Goal: Task Accomplishment & Management: Use online tool/utility

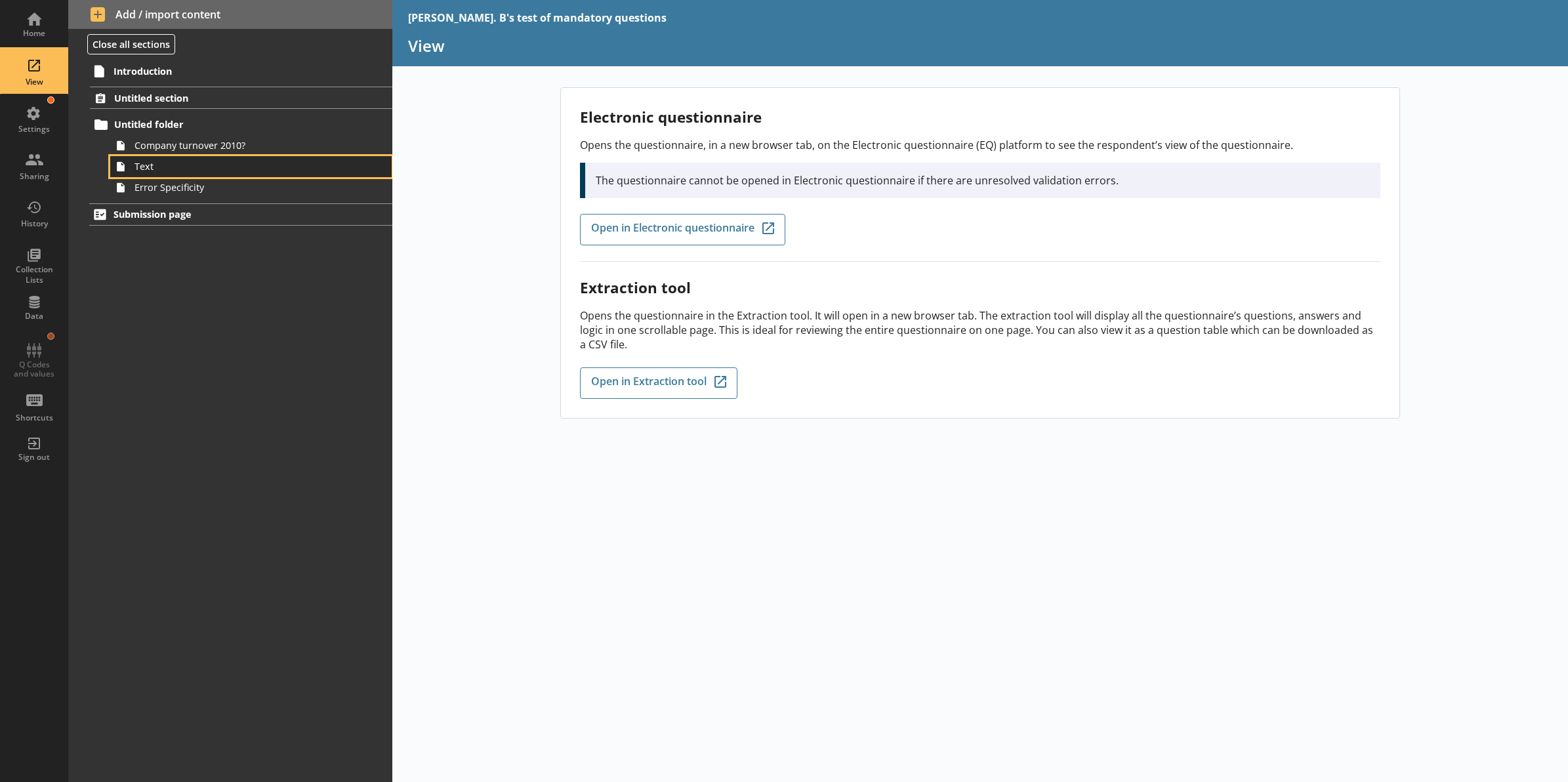
click at [146, 156] on link "Text" at bounding box center [251, 167] width 282 height 21
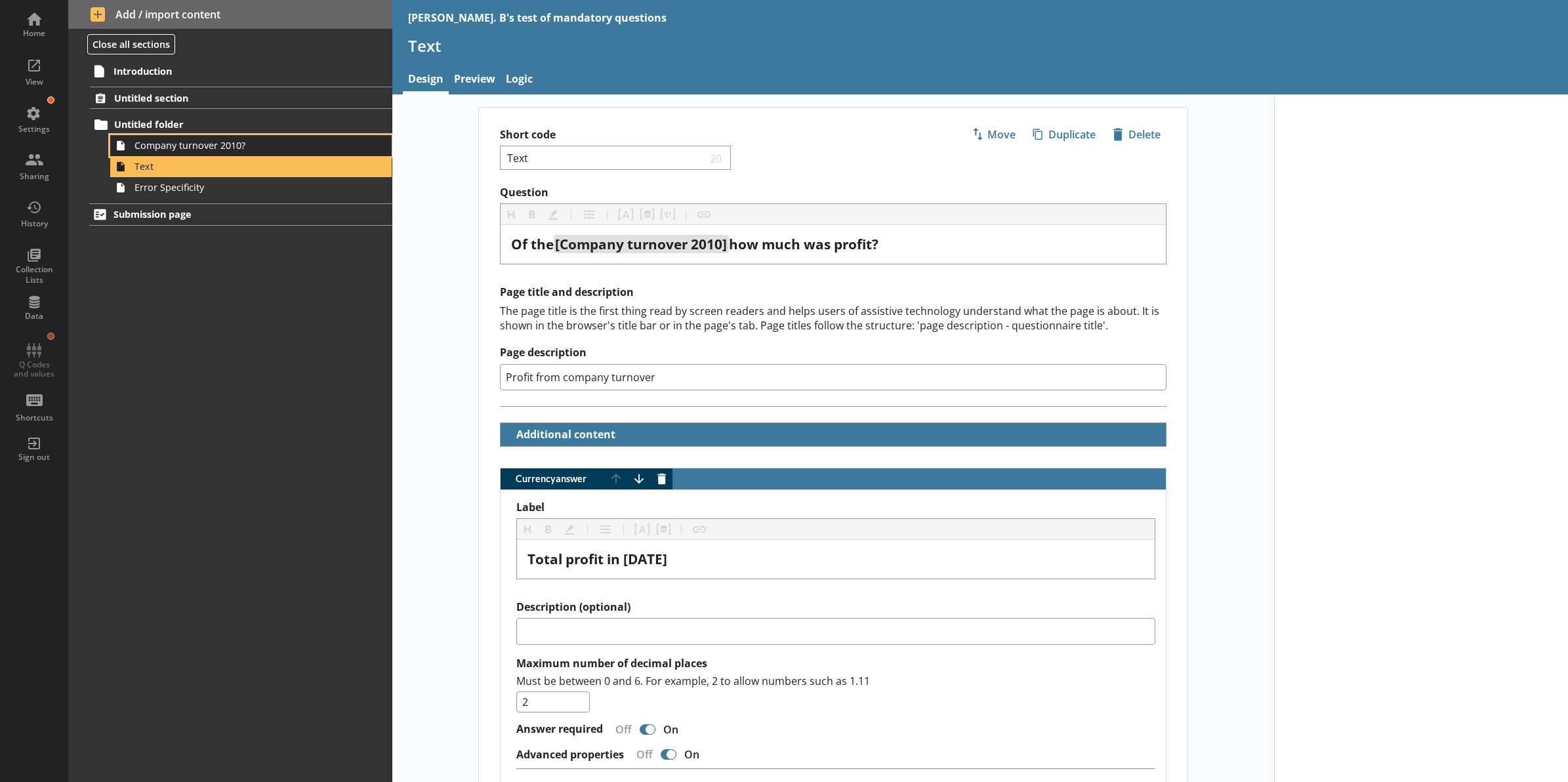
click at [148, 143] on span "Company turnover 2010?" at bounding box center [236, 145] width 204 height 12
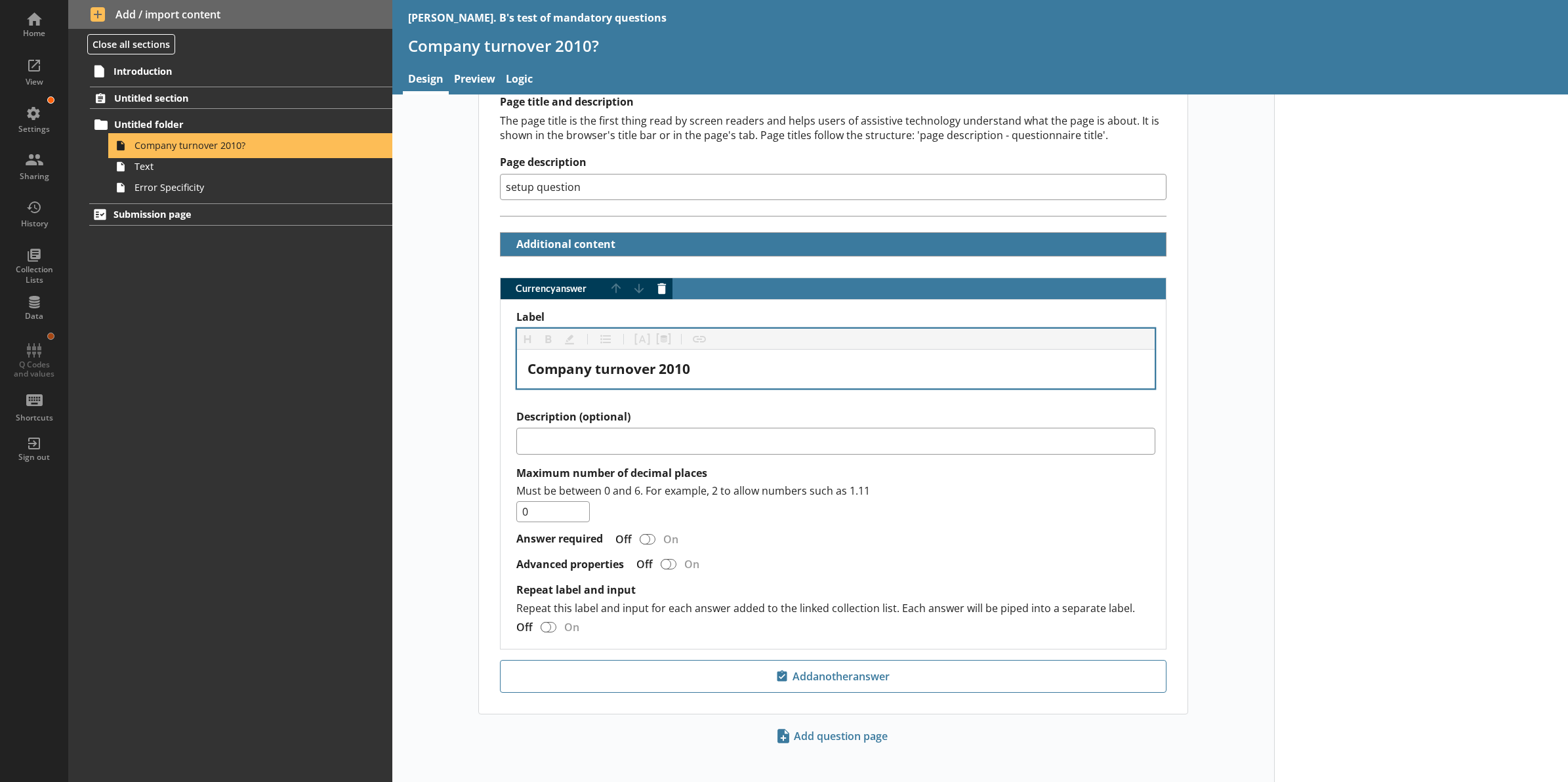
scroll to position [204, 0]
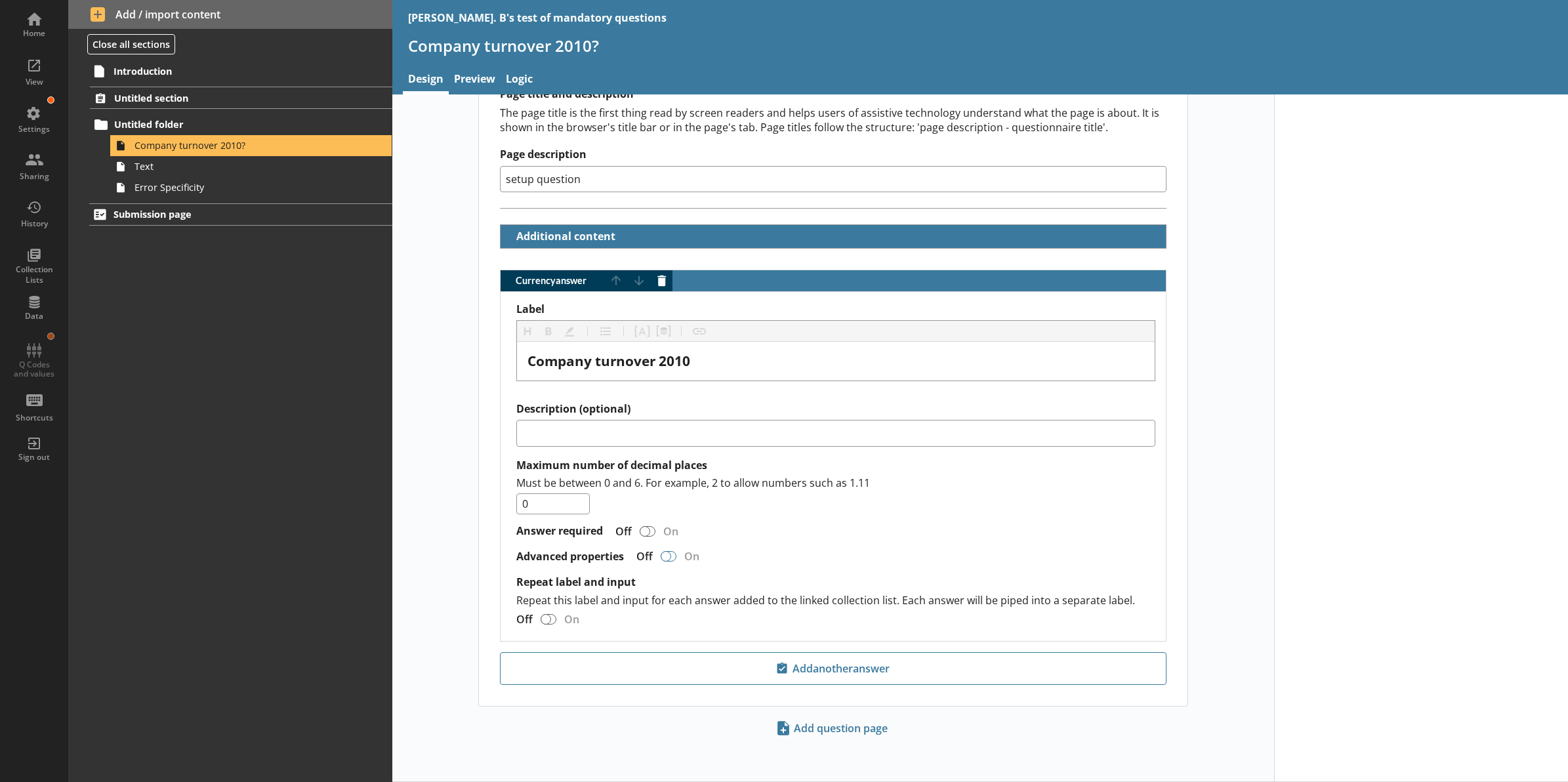
click at [661, 555] on div "Currency answer" at bounding box center [666, 556] width 10 height 10
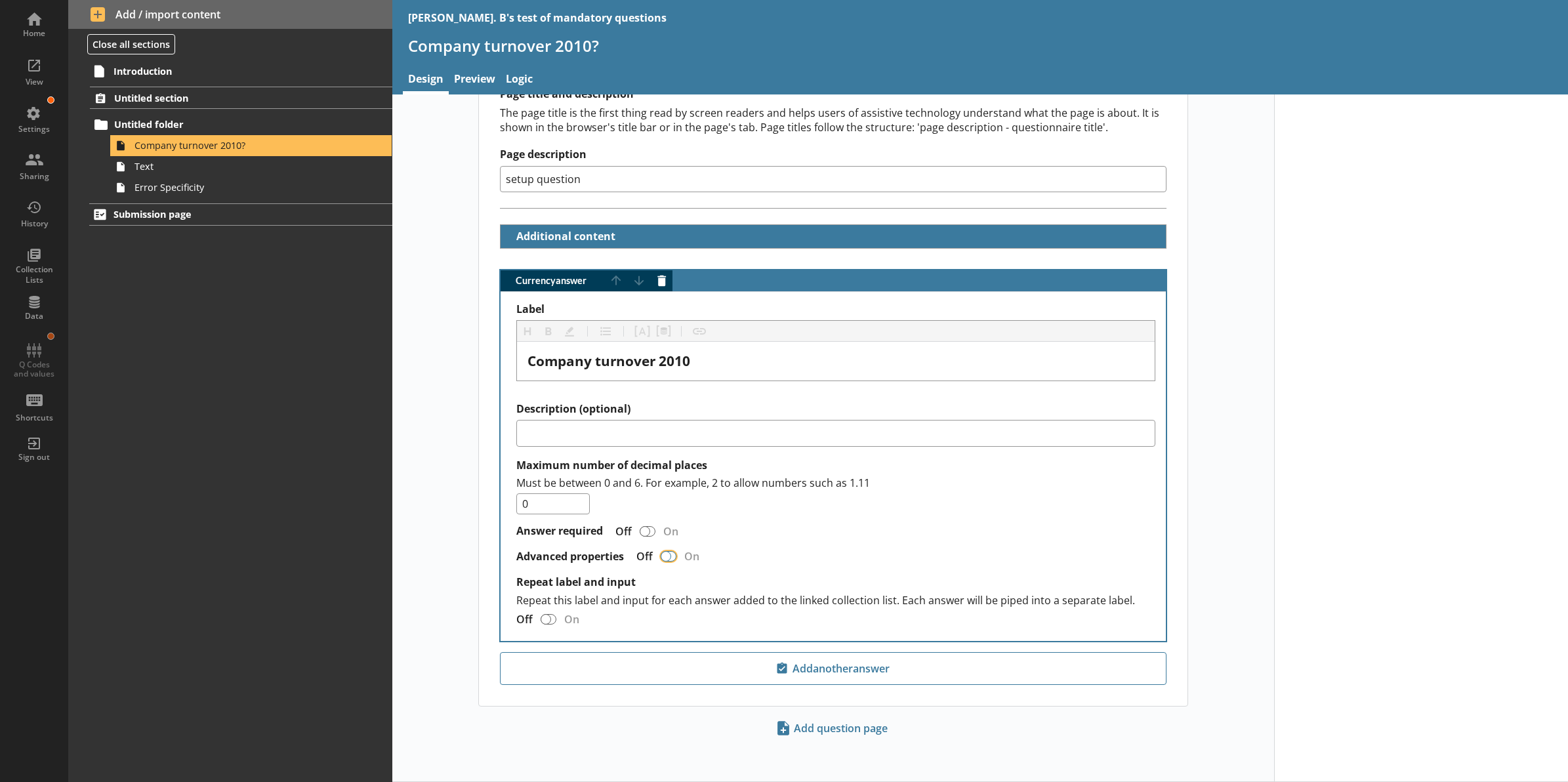
checkbox input "true"
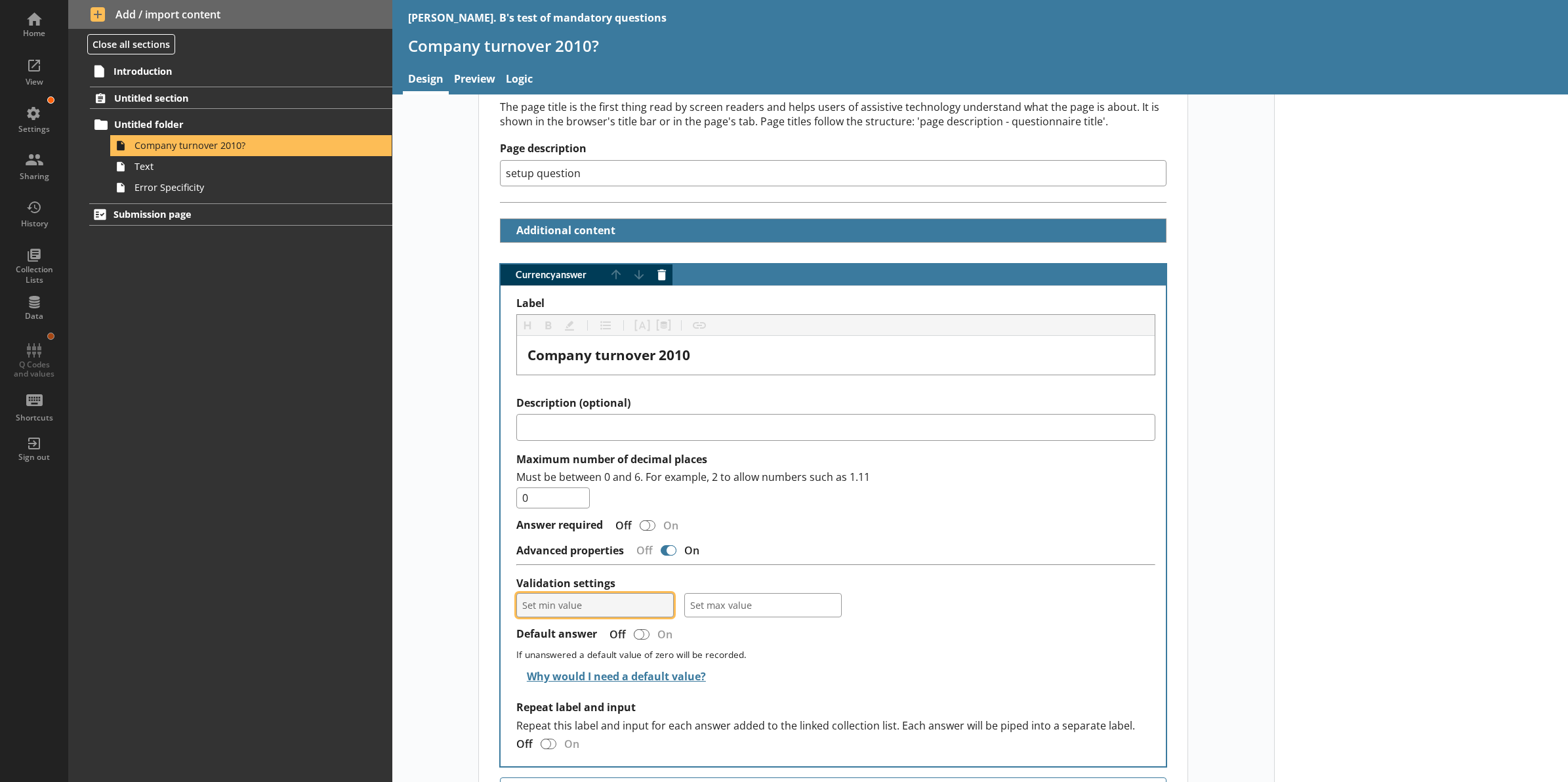
click at [660, 614] on button "Set min value" at bounding box center [595, 605] width 158 height 24
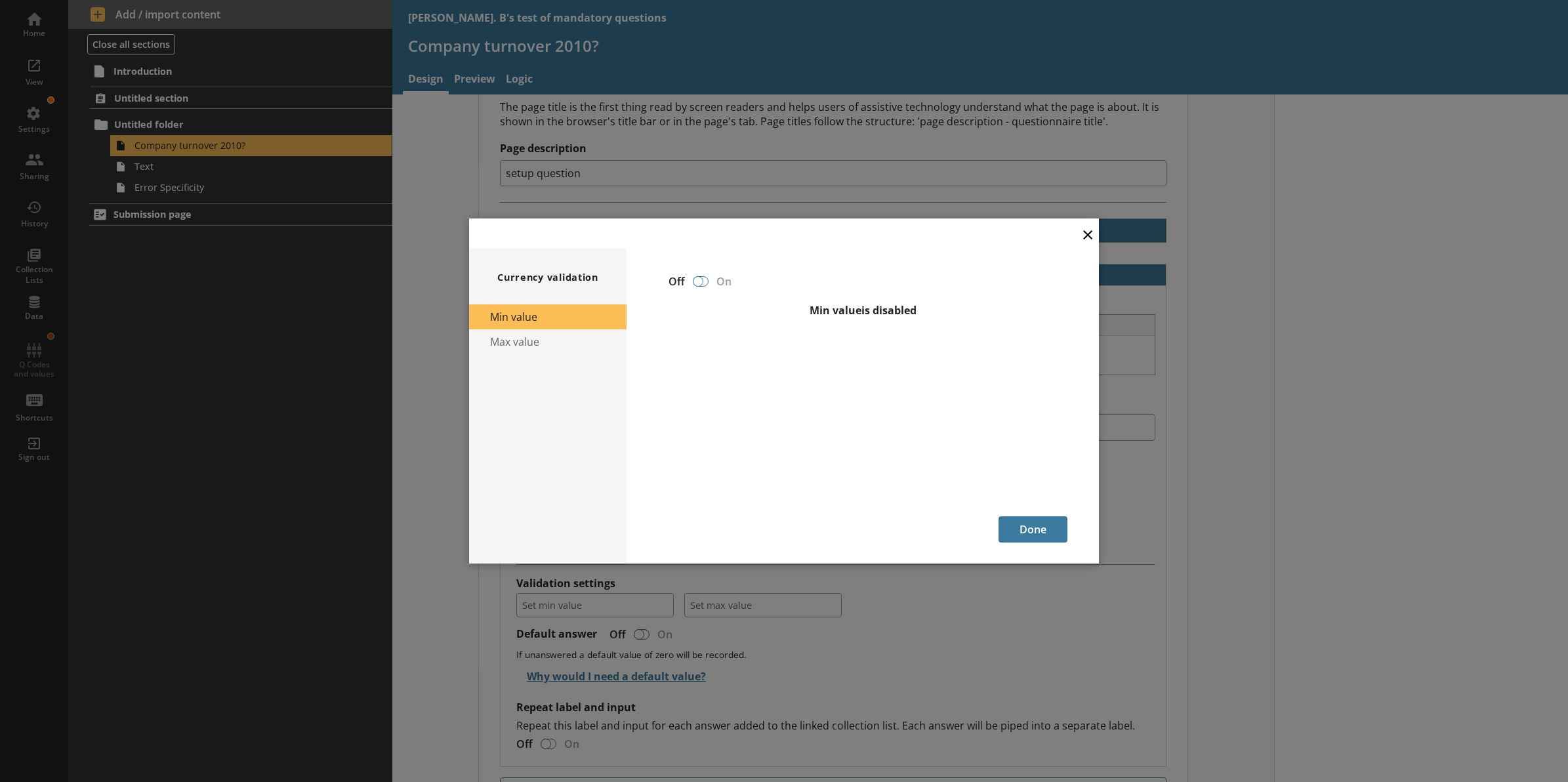
click at [697, 282] on div at bounding box center [698, 281] width 10 height 10
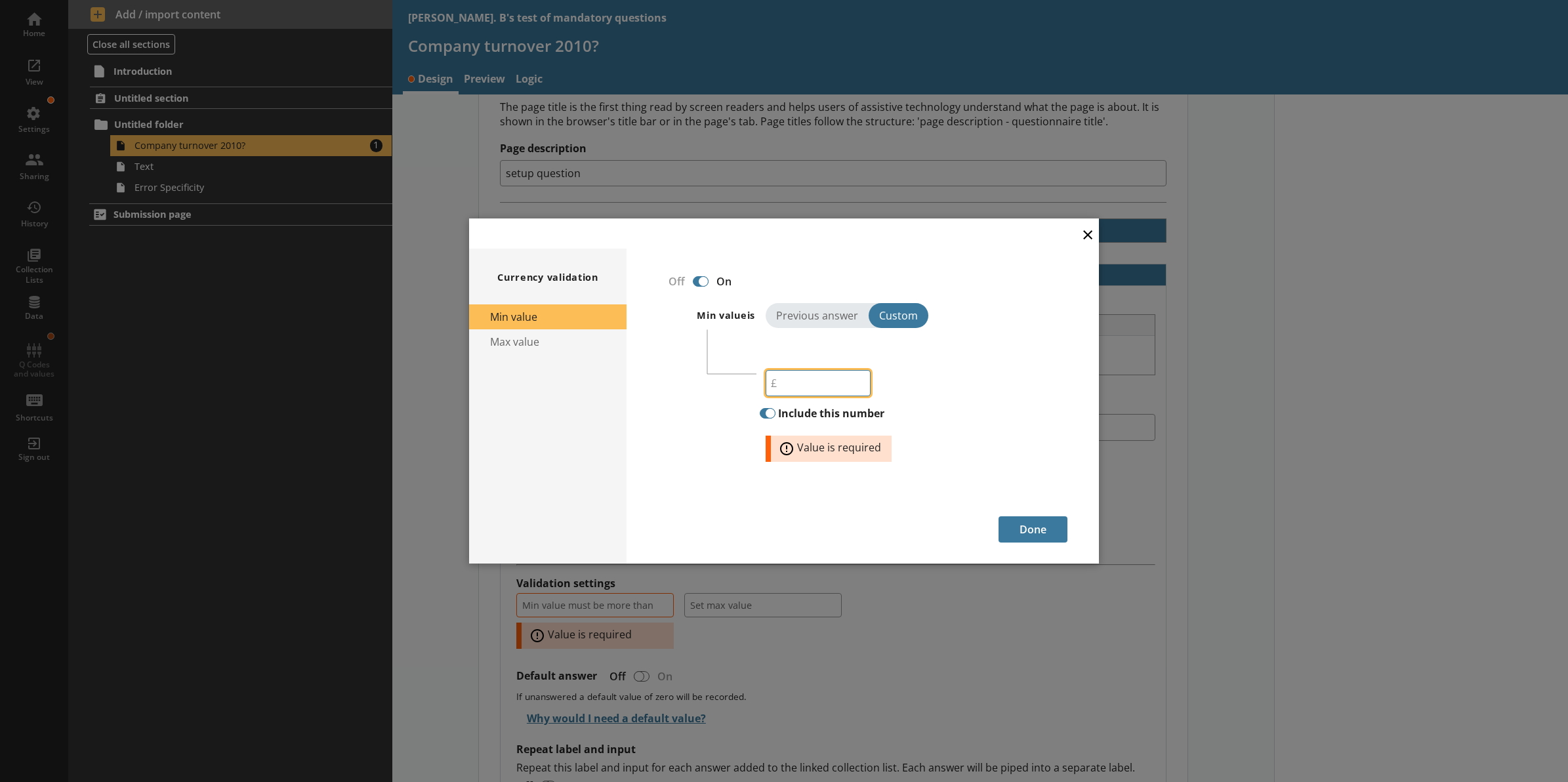
click at [795, 385] on input "number" at bounding box center [818, 383] width 105 height 27
type input "0"
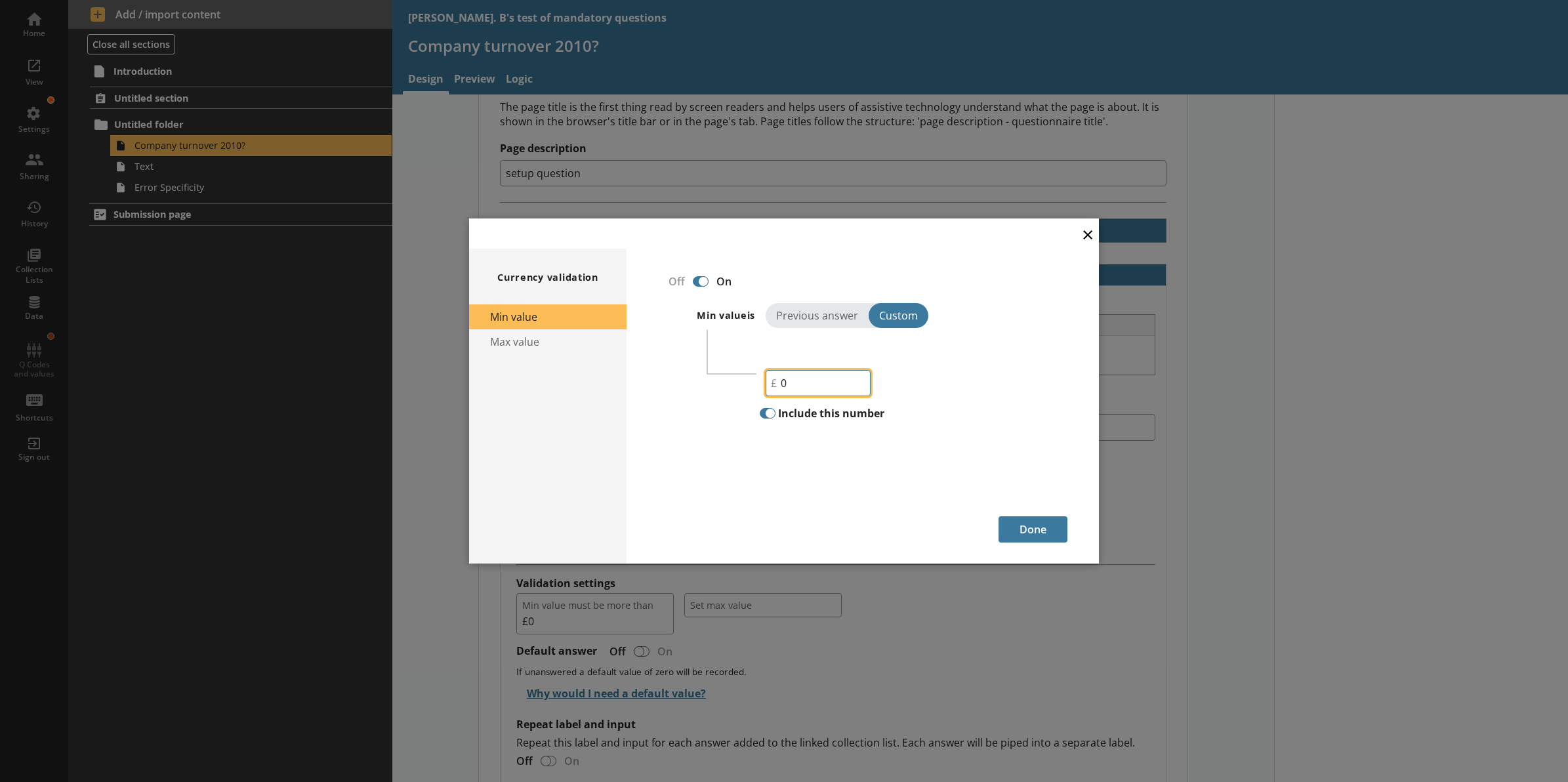
click at [784, 385] on input "0" at bounding box center [818, 383] width 105 height 27
click at [497, 344] on button "Max value" at bounding box center [548, 341] width 158 height 25
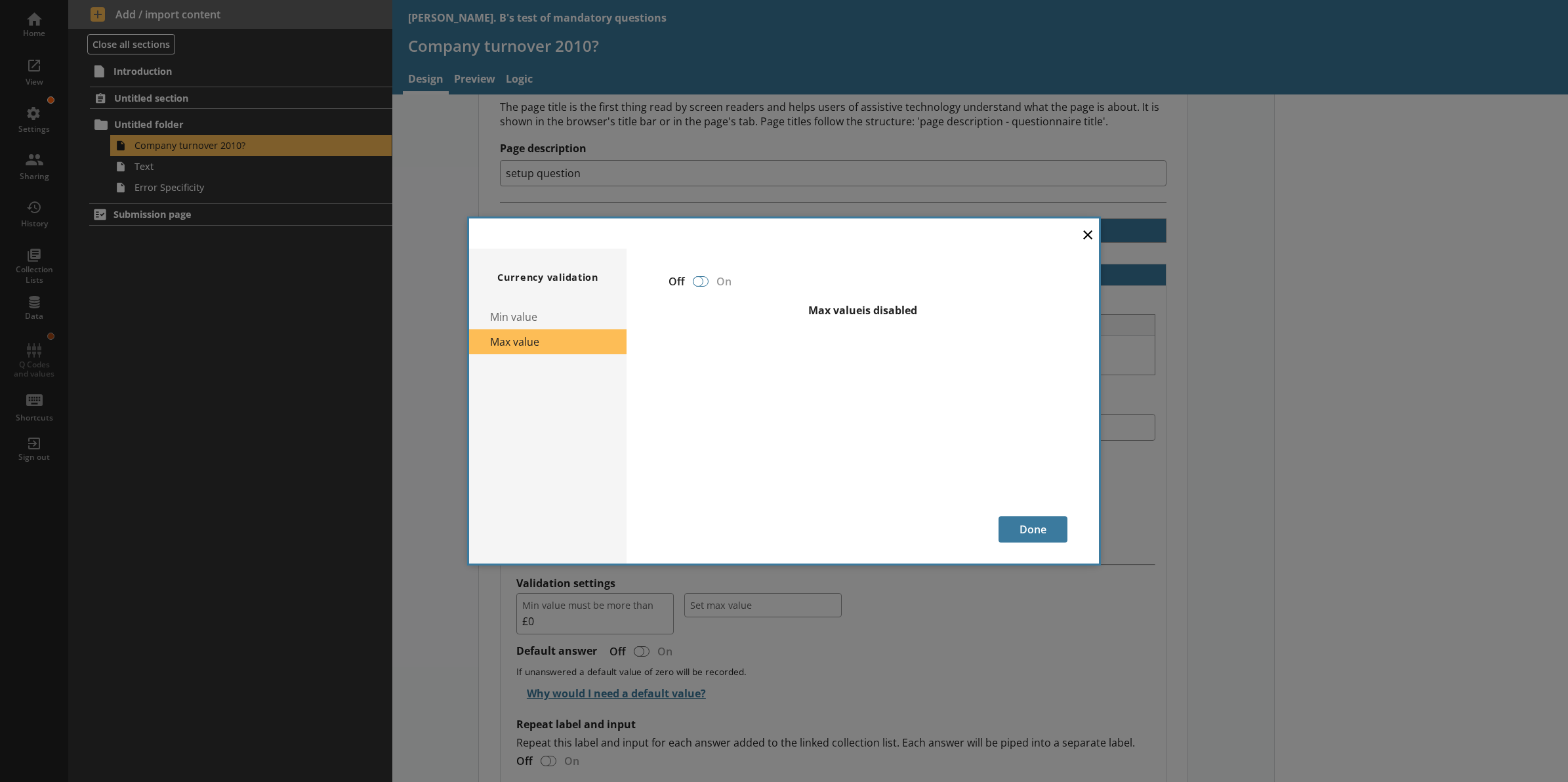
click at [705, 281] on div at bounding box center [701, 281] width 16 height 10
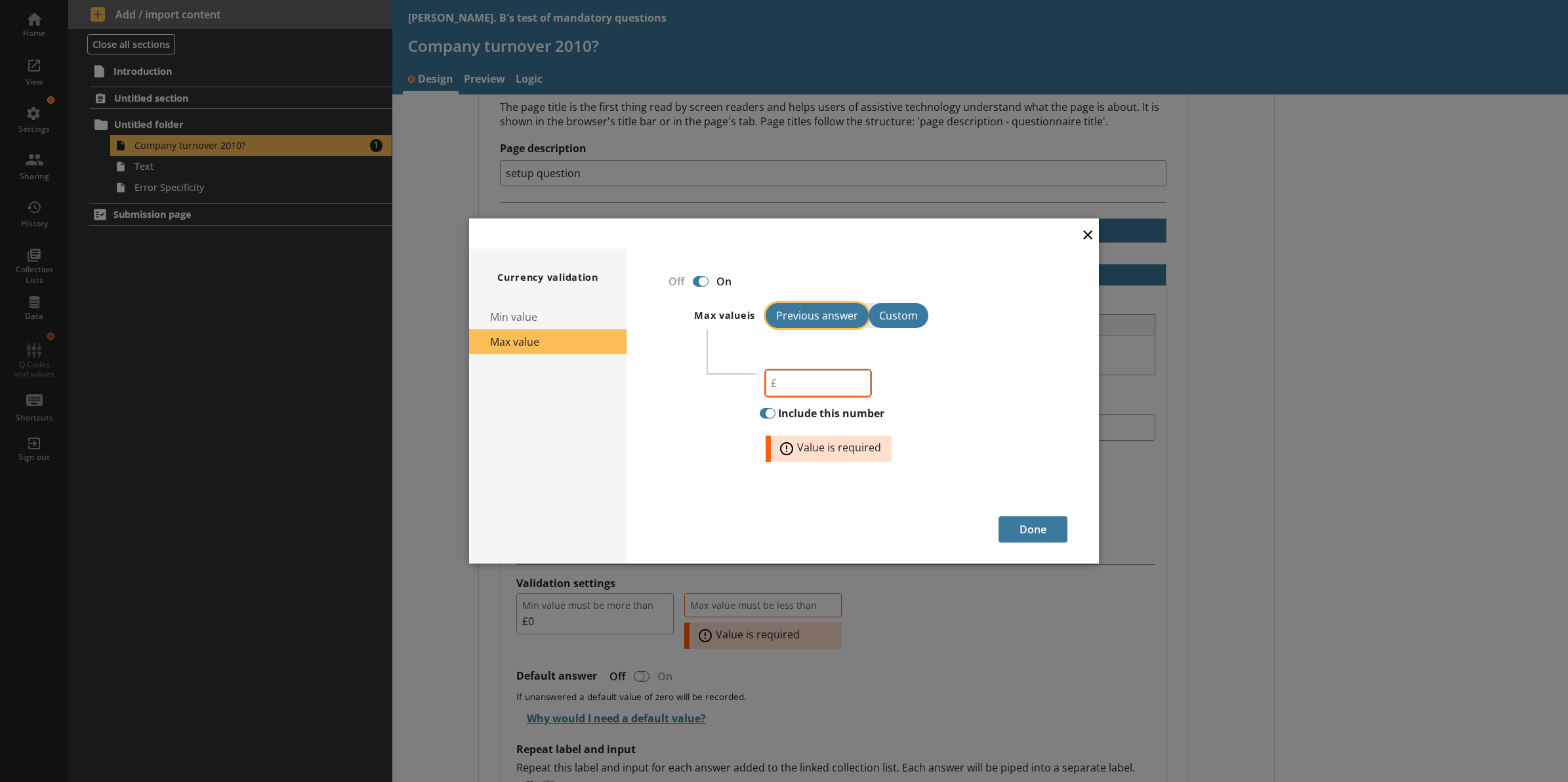
click at [825, 319] on button "Previous answer" at bounding box center [817, 315] width 103 height 25
click at [853, 377] on span "Select an answer" at bounding box center [827, 382] width 105 height 10
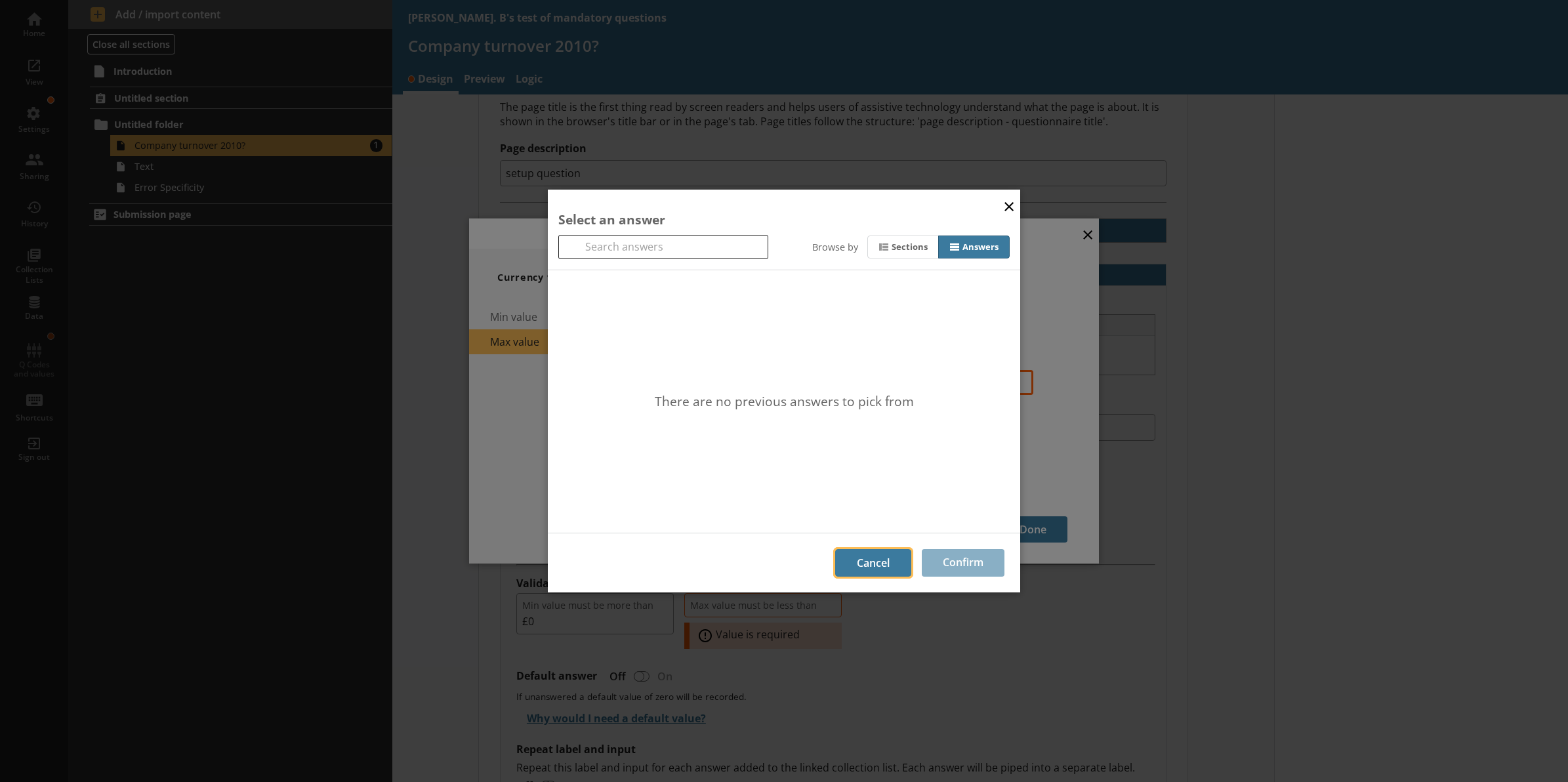
click at [889, 567] on button "Cancel" at bounding box center [873, 562] width 76 height 27
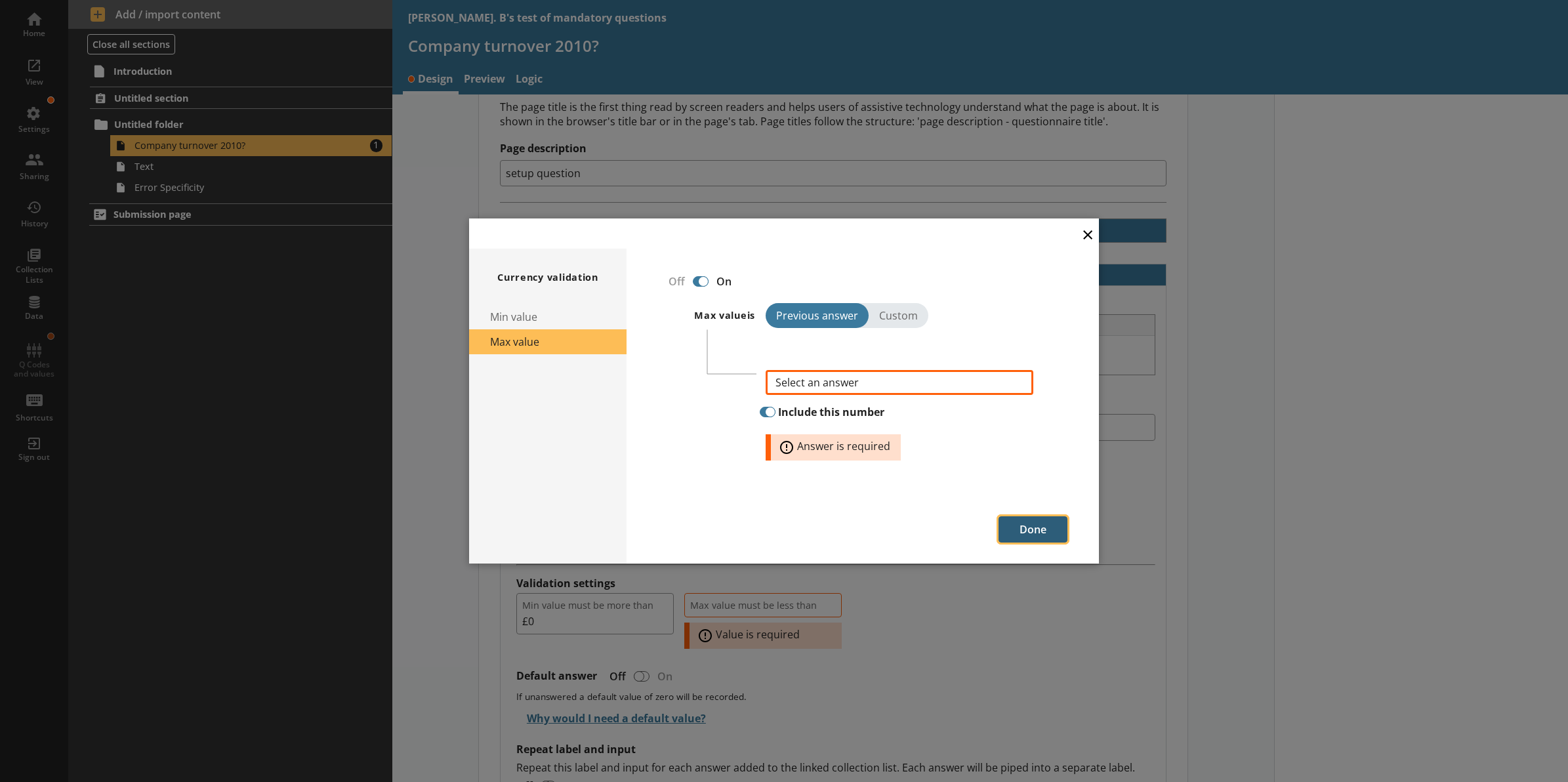
click at [1055, 533] on button "Done" at bounding box center [1034, 529] width 69 height 27
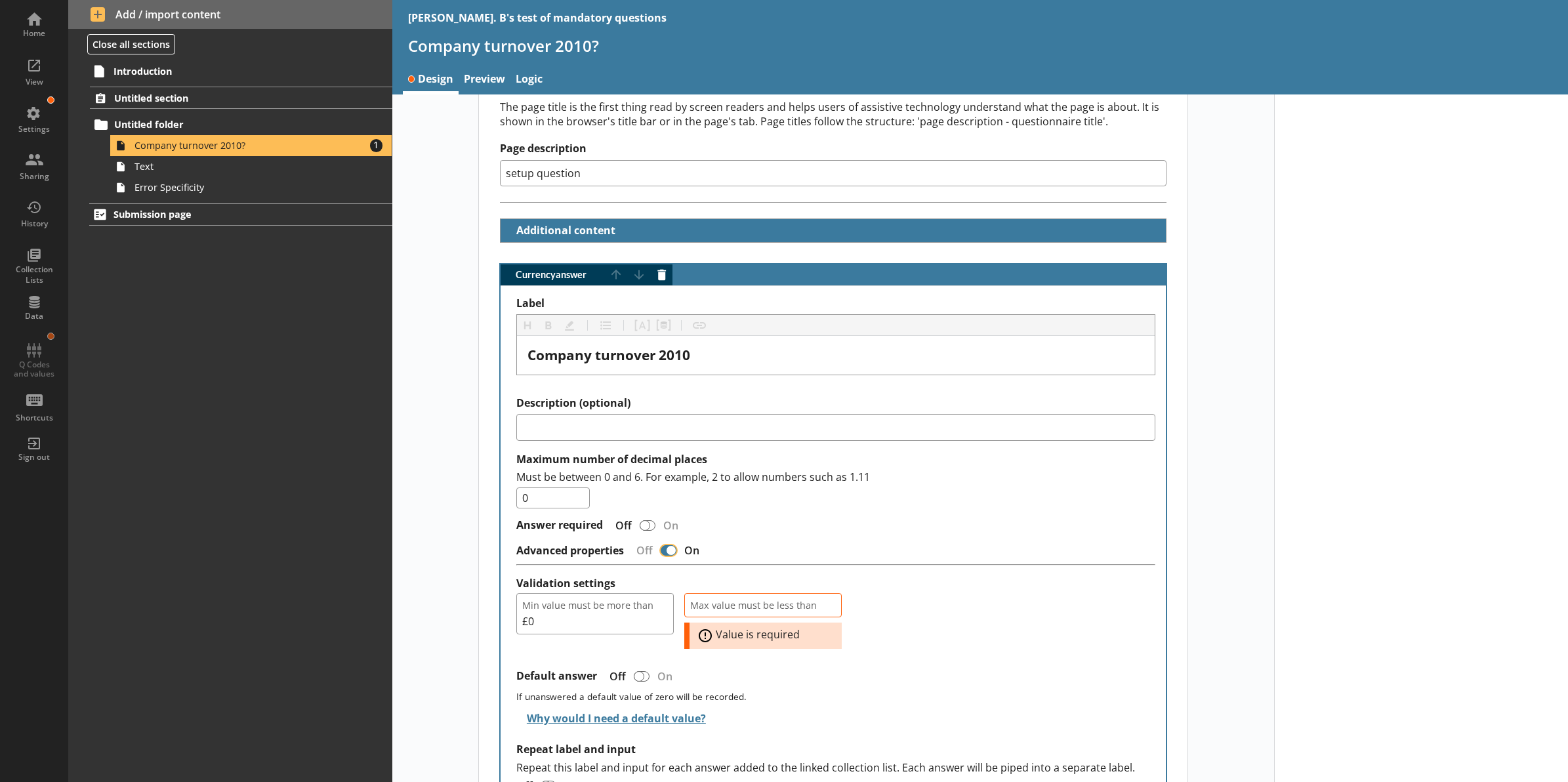
click at [658, 551] on input "Advanced properties" at bounding box center [669, 550] width 21 height 23
checkbox input "false"
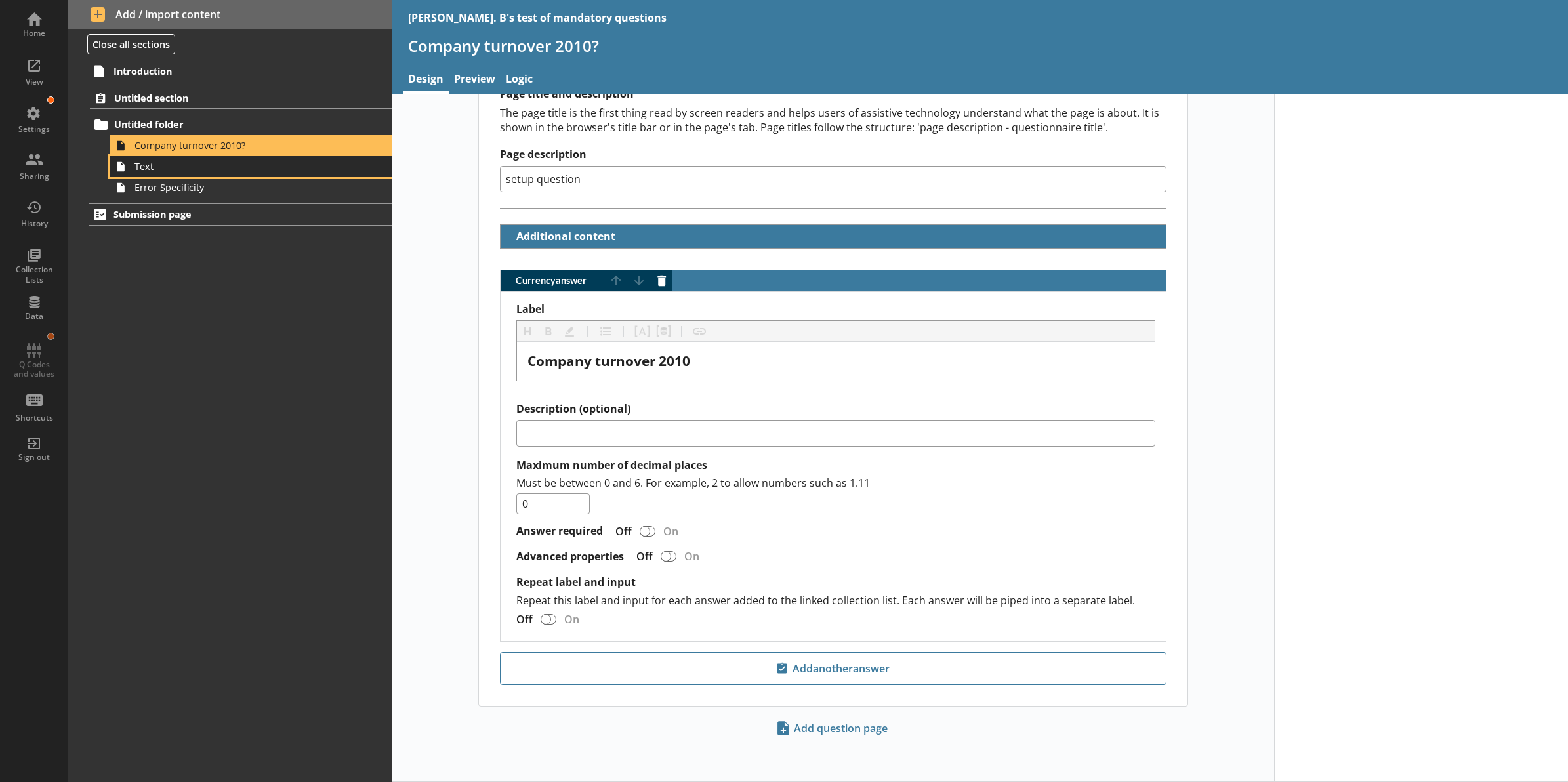
click at [155, 169] on span "Text" at bounding box center [236, 166] width 204 height 12
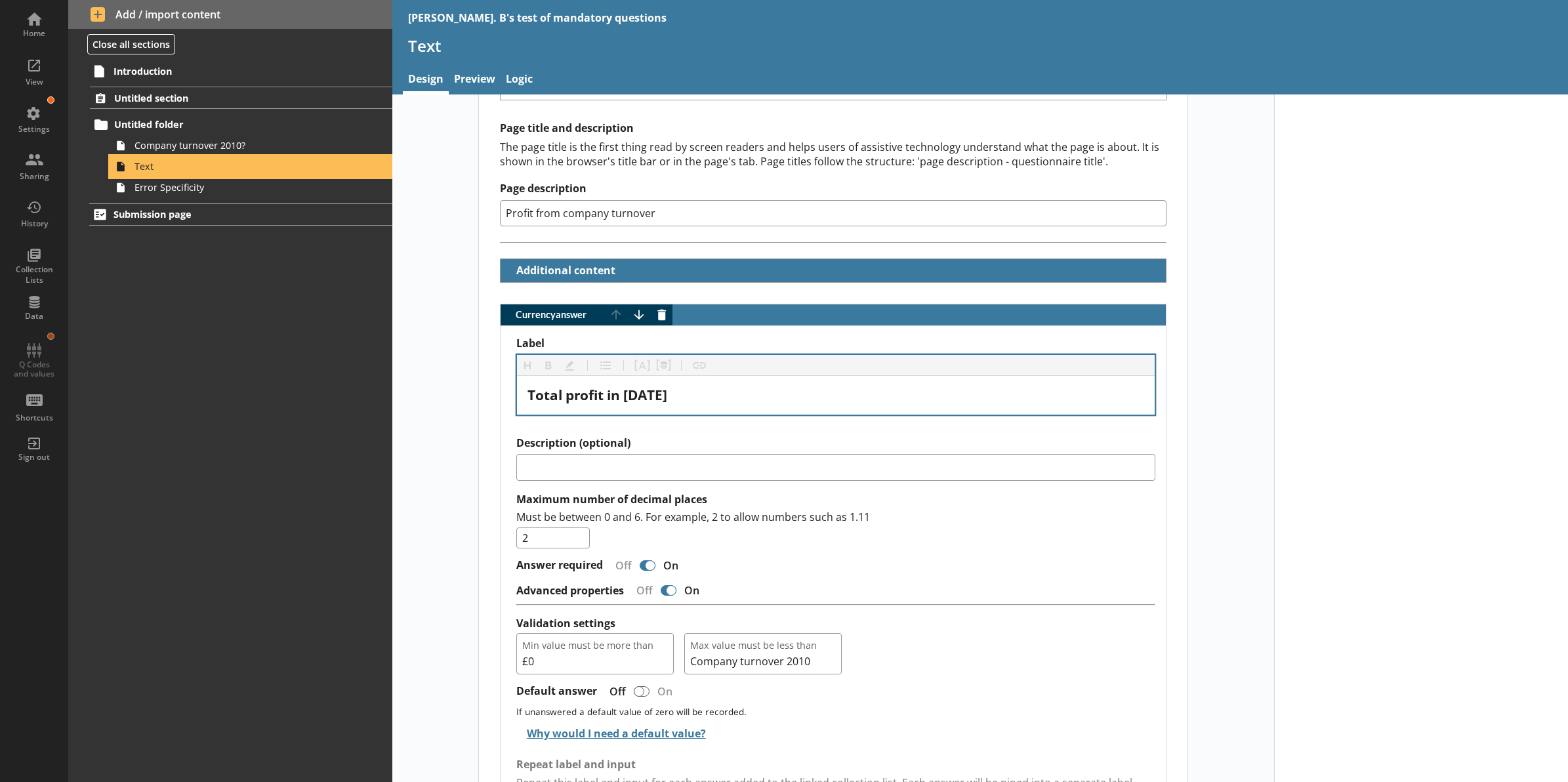
scroll to position [246, 0]
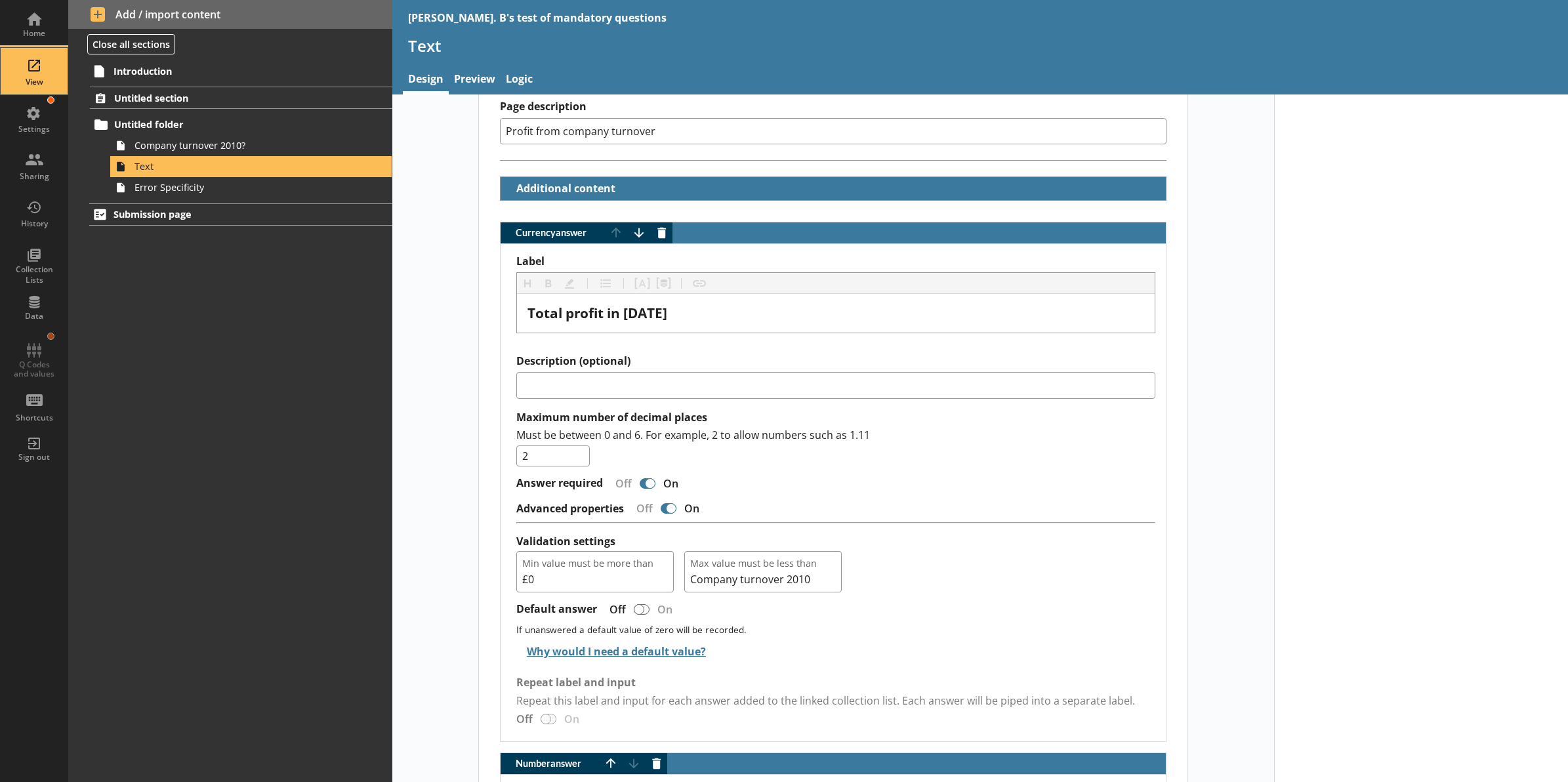
click at [21, 83] on div "View" at bounding box center [34, 81] width 46 height 10
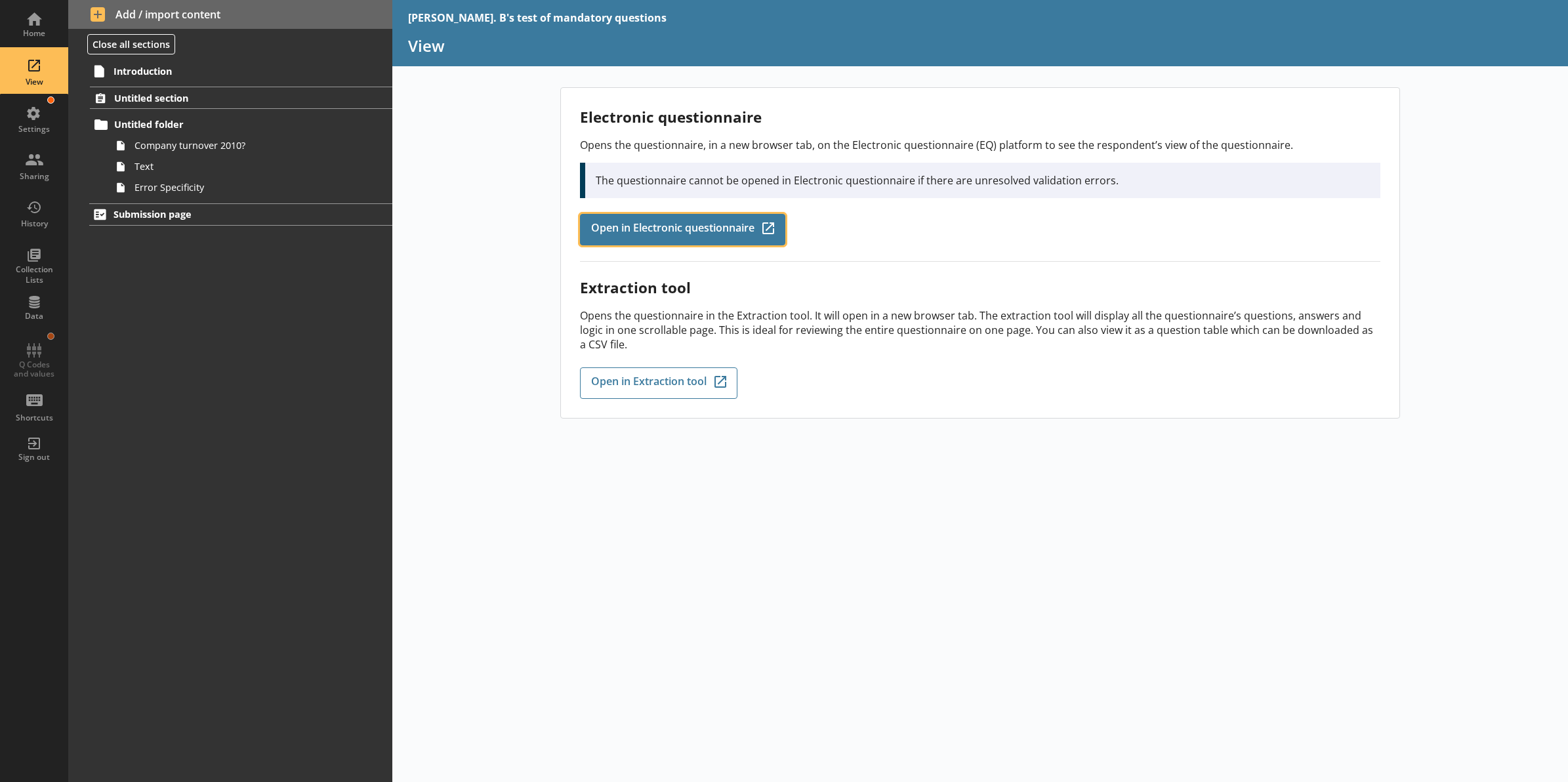
click at [625, 228] on span "Open in Electronic questionnaire" at bounding box center [672, 229] width 163 height 14
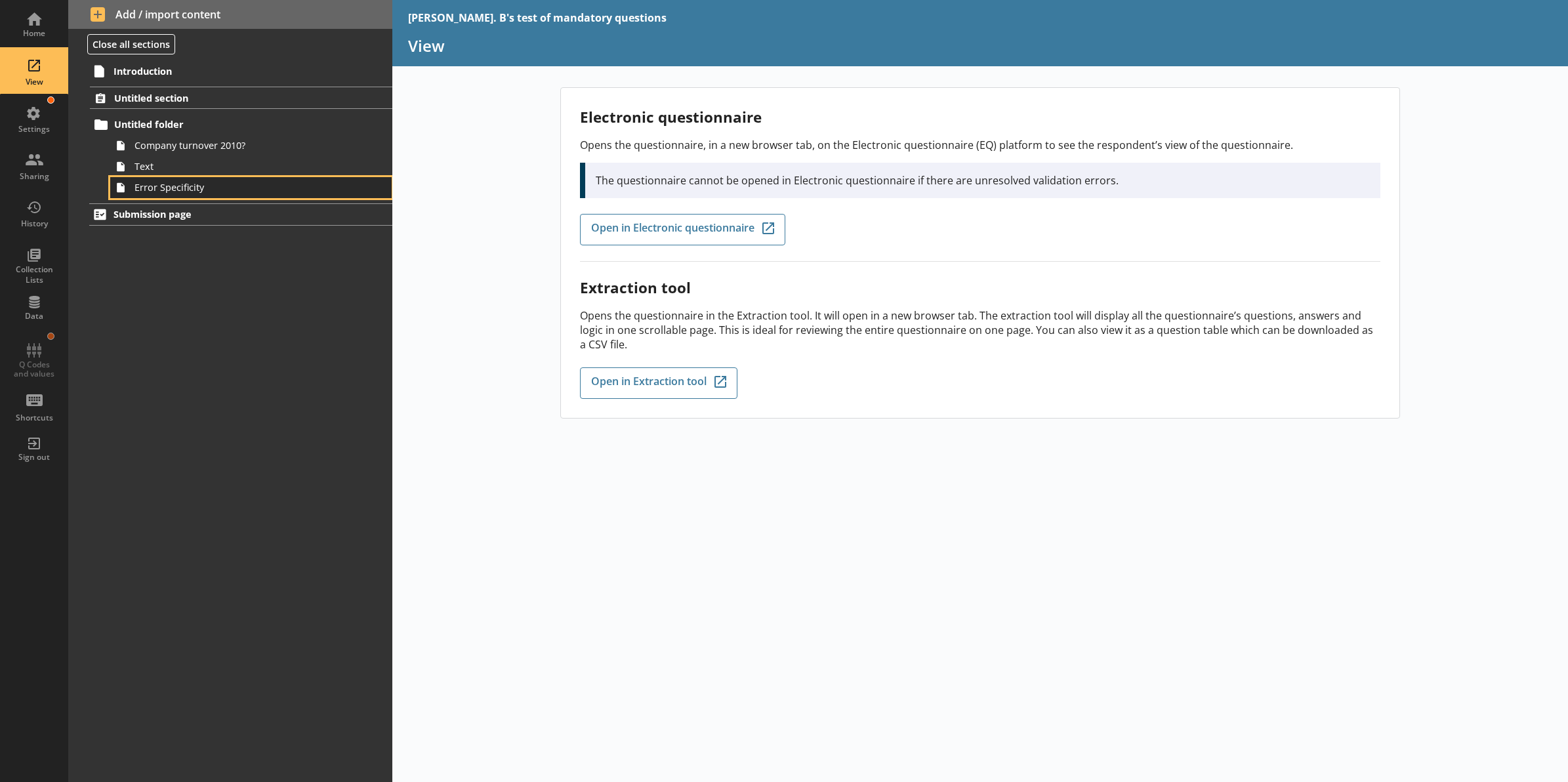
click at [156, 190] on span "Error Specificity" at bounding box center [236, 187] width 204 height 12
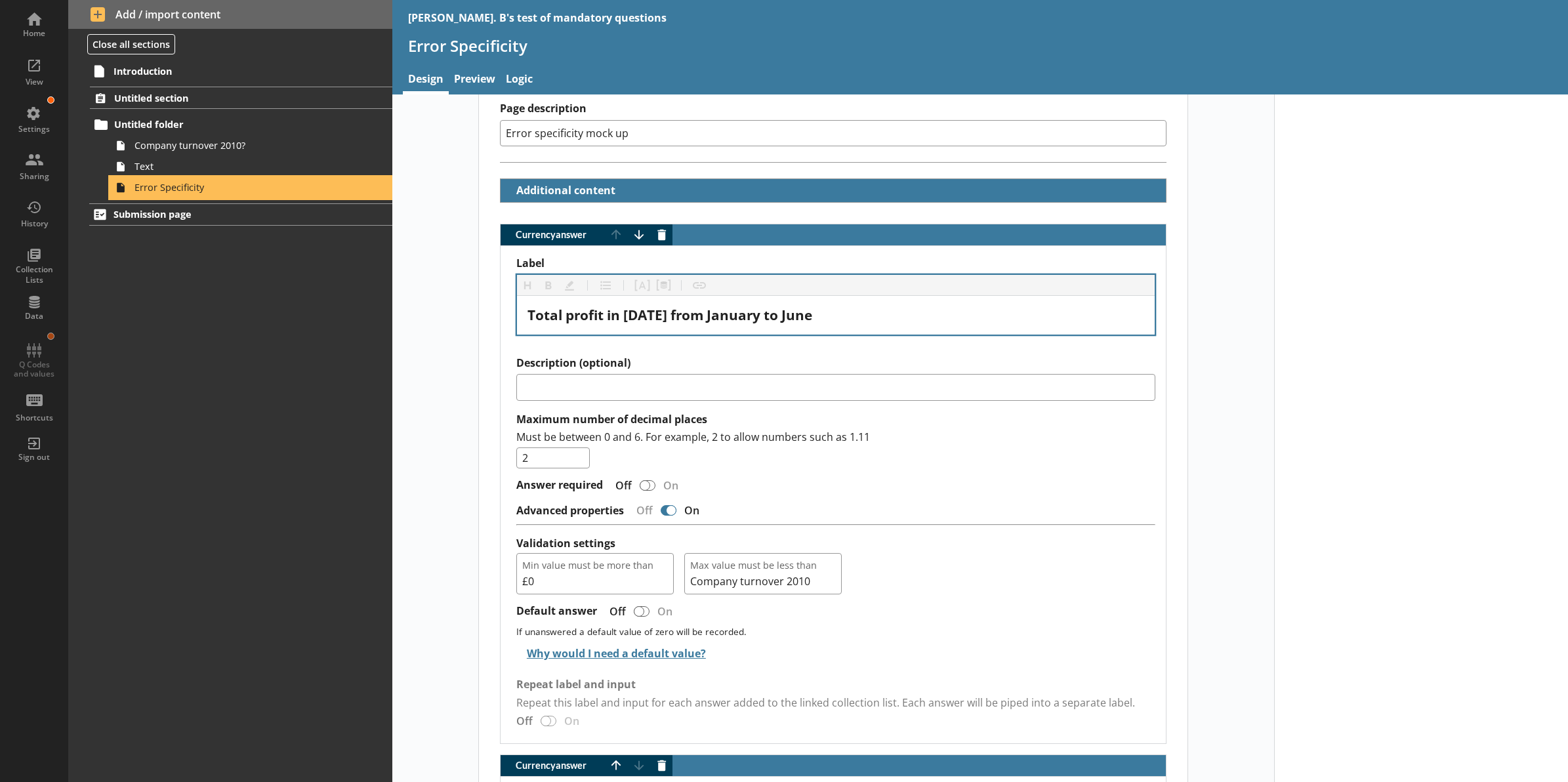
scroll to position [246, 0]
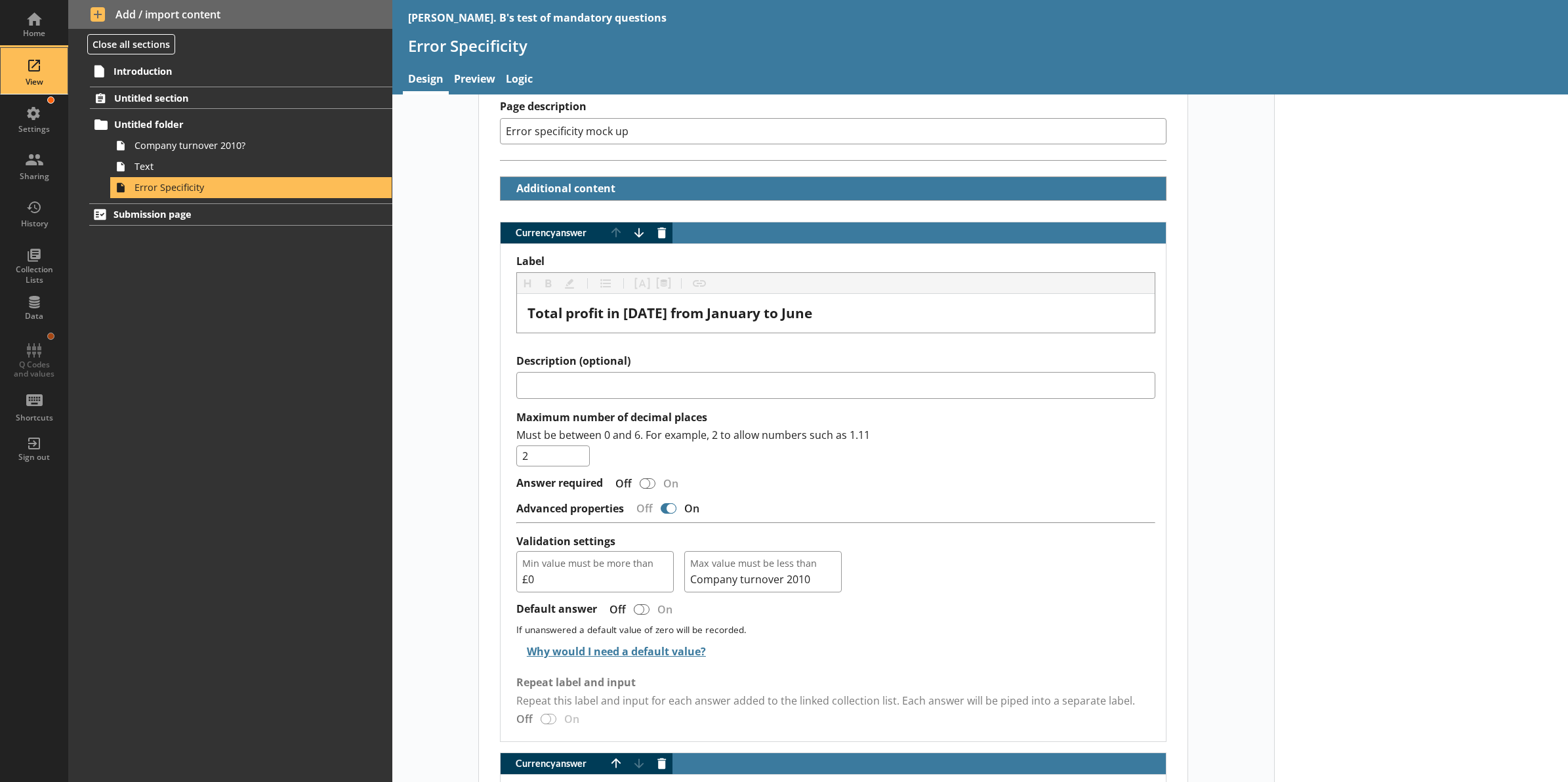
click at [31, 77] on div "View" at bounding box center [34, 81] width 46 height 10
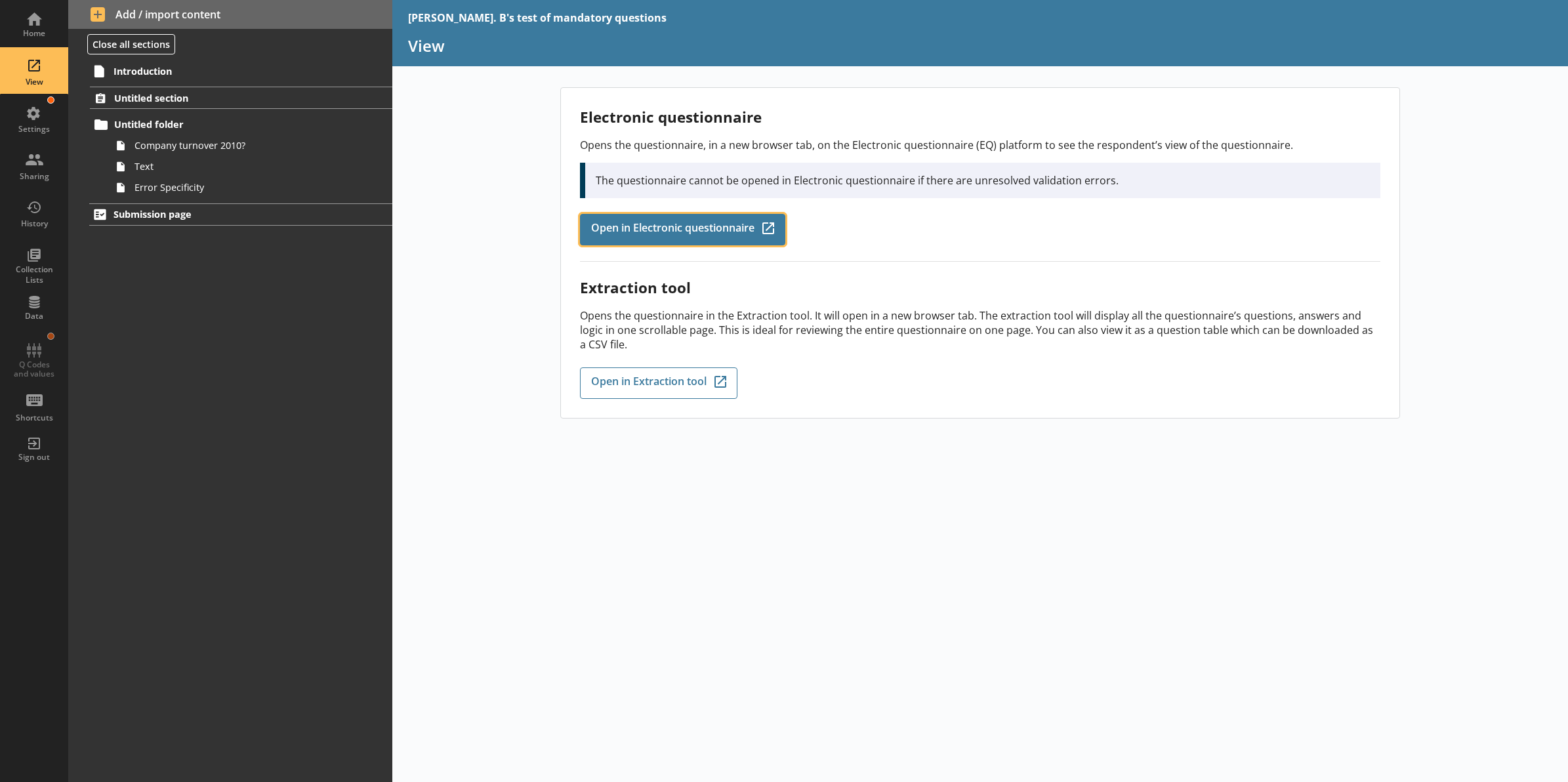
click at [696, 240] on link "Open in Electronic questionnaire Q-Codes_Icon Created with Sketch." at bounding box center [683, 229] width 205 height 31
